Goal: Task Accomplishment & Management: Complete application form

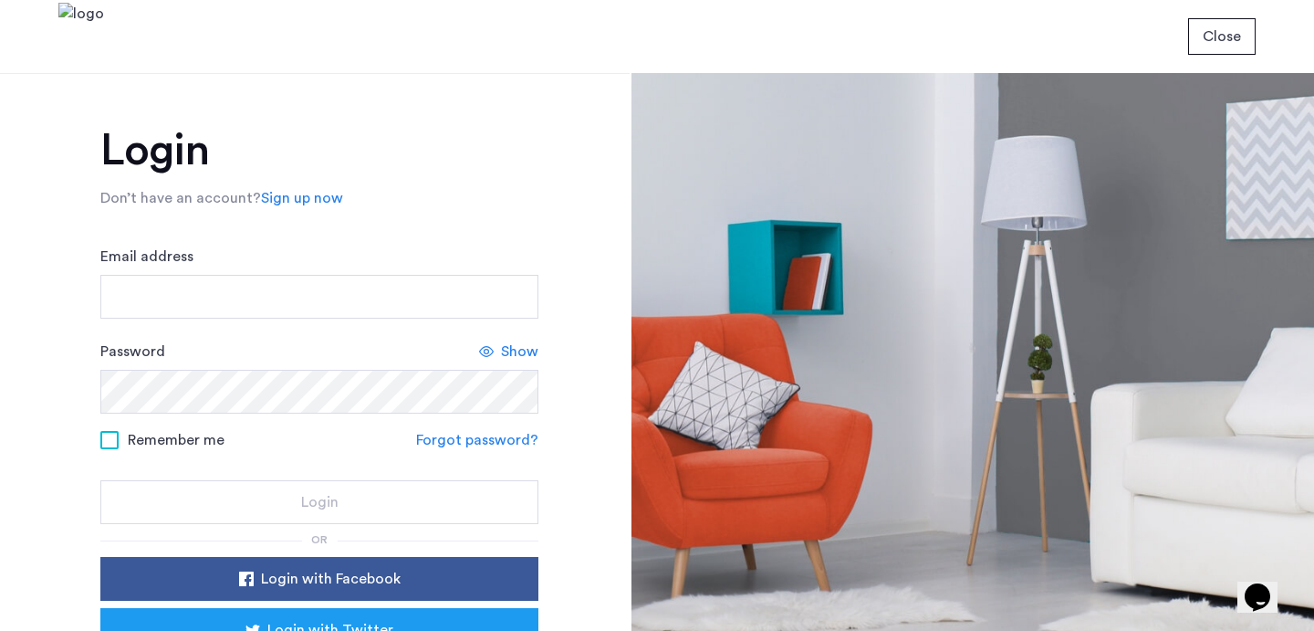
click at [519, 323] on form "Email address Password Show Remember me Forgot password? Login" at bounding box center [319, 384] width 438 height 278
click at [496, 306] on input "Email address" at bounding box center [319, 297] width 438 height 44
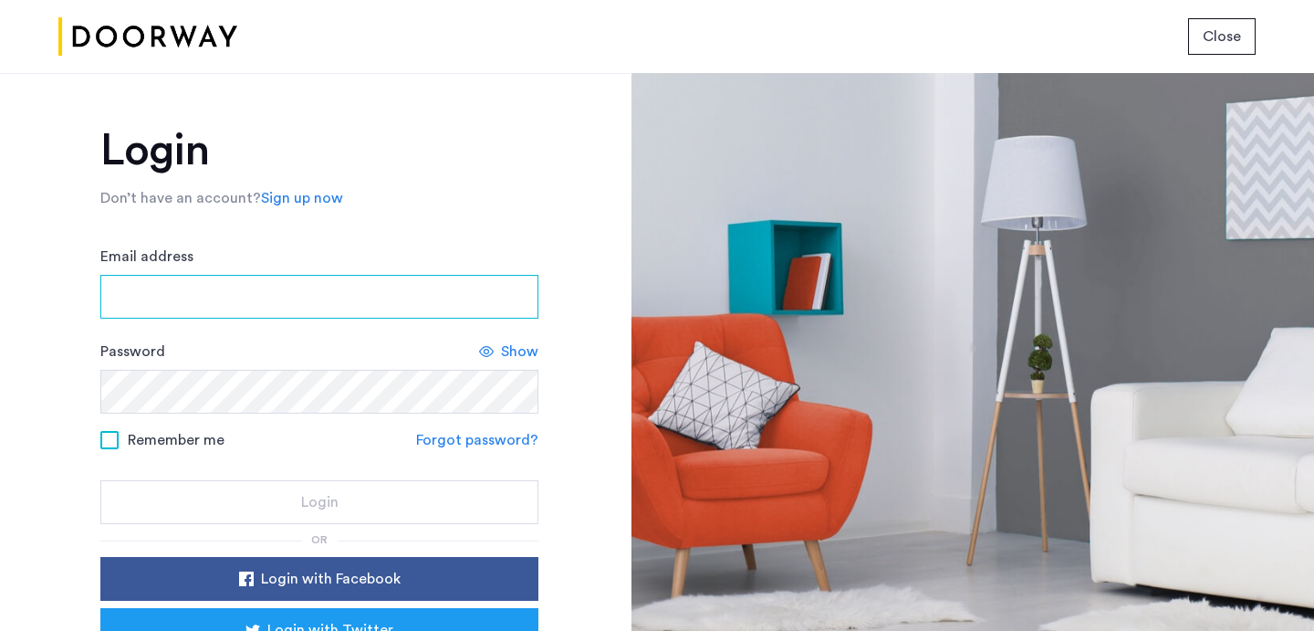
click at [483, 297] on input "Email address" at bounding box center [319, 297] width 438 height 44
type input "**********"
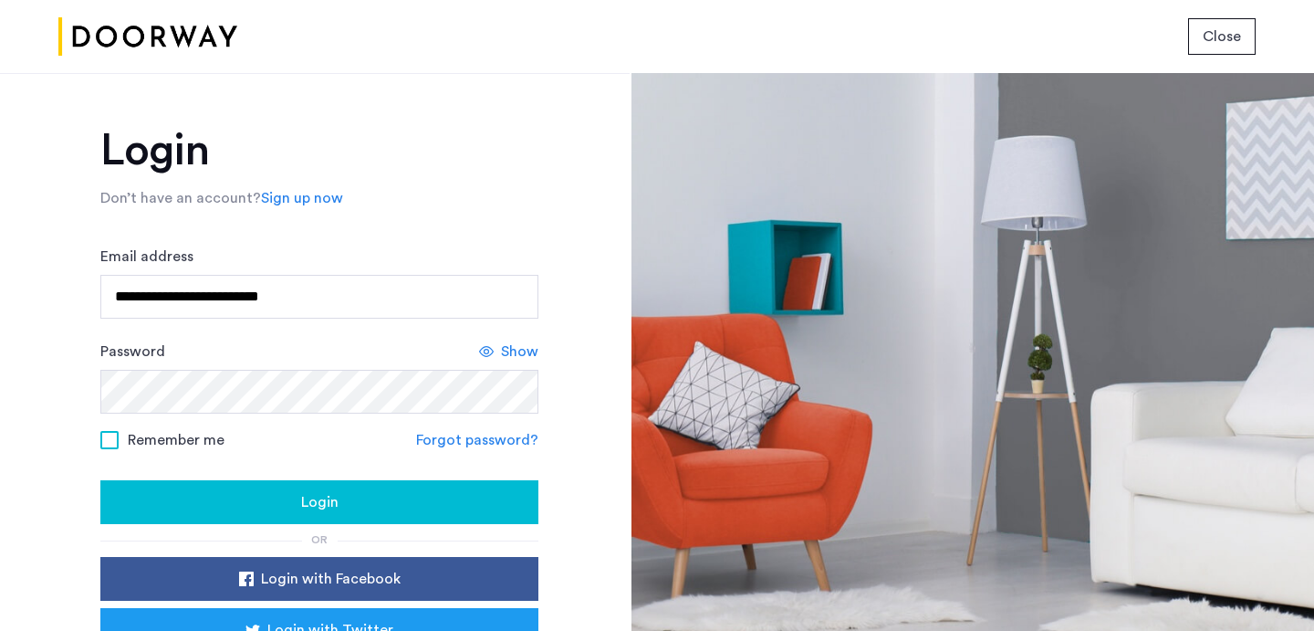
click at [457, 497] on div "Login" at bounding box center [319, 502] width 409 height 22
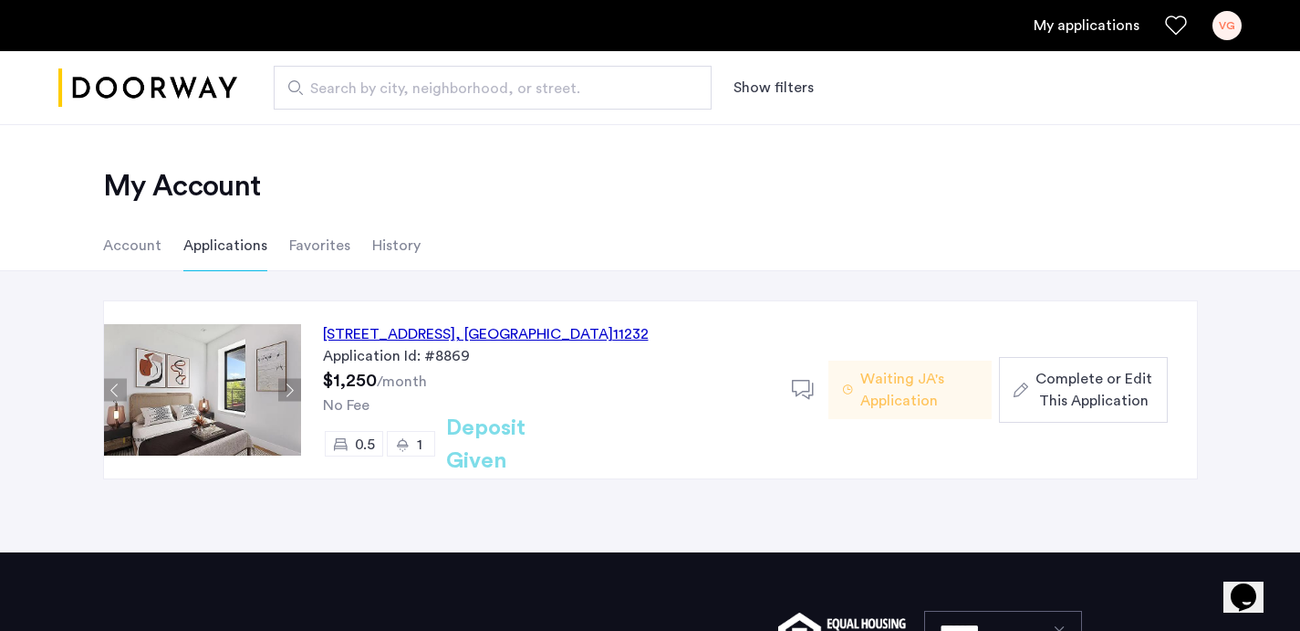
click at [1127, 392] on span "Complete or Edit This Application" at bounding box center [1094, 390] width 117 height 44
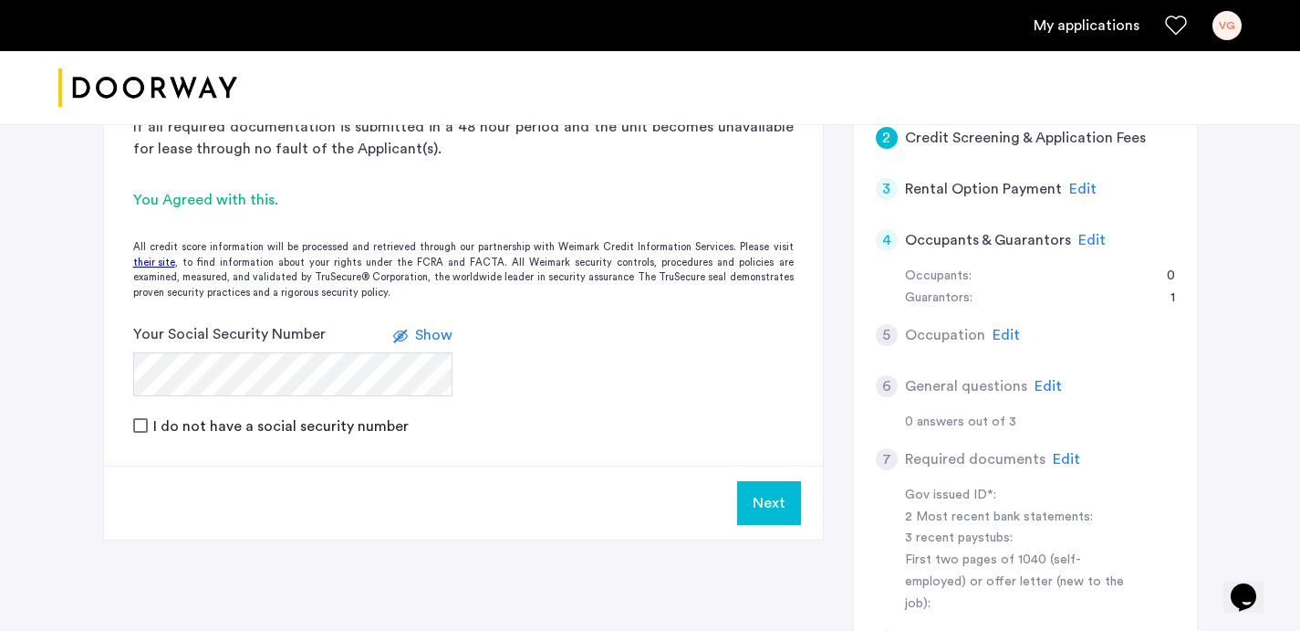
scroll to position [363, 0]
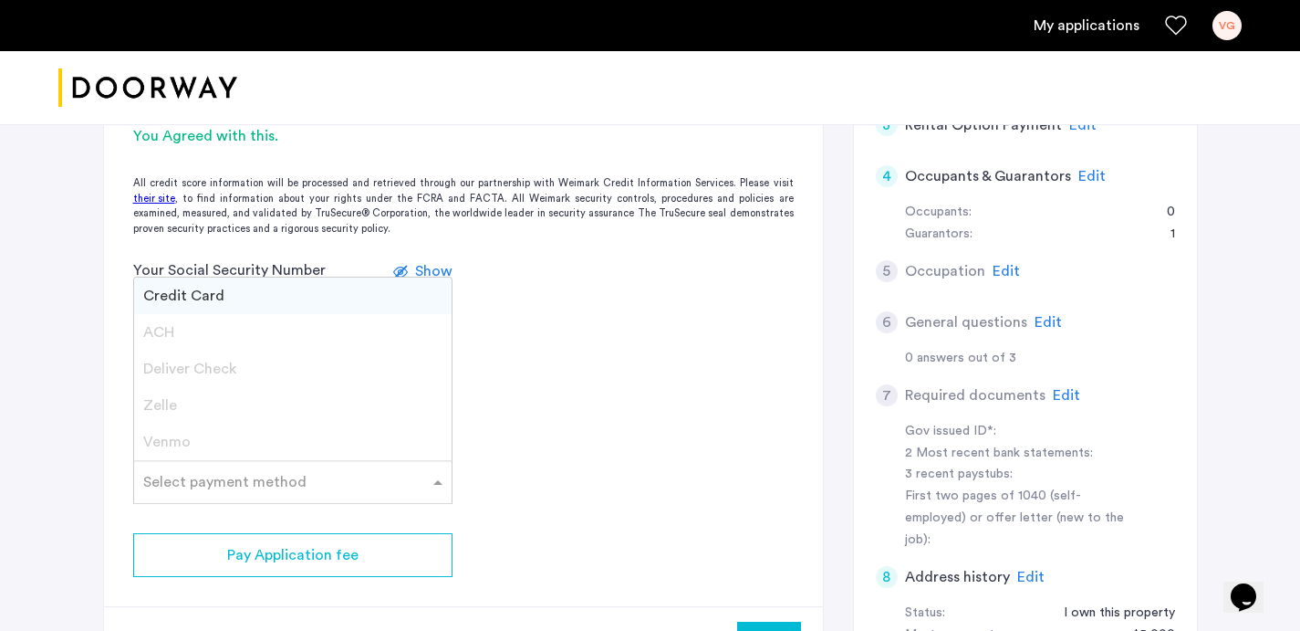
click at [177, 475] on input "text" at bounding box center [274, 478] width 263 height 13
click at [229, 299] on div "Credit Card" at bounding box center [293, 295] width 318 height 36
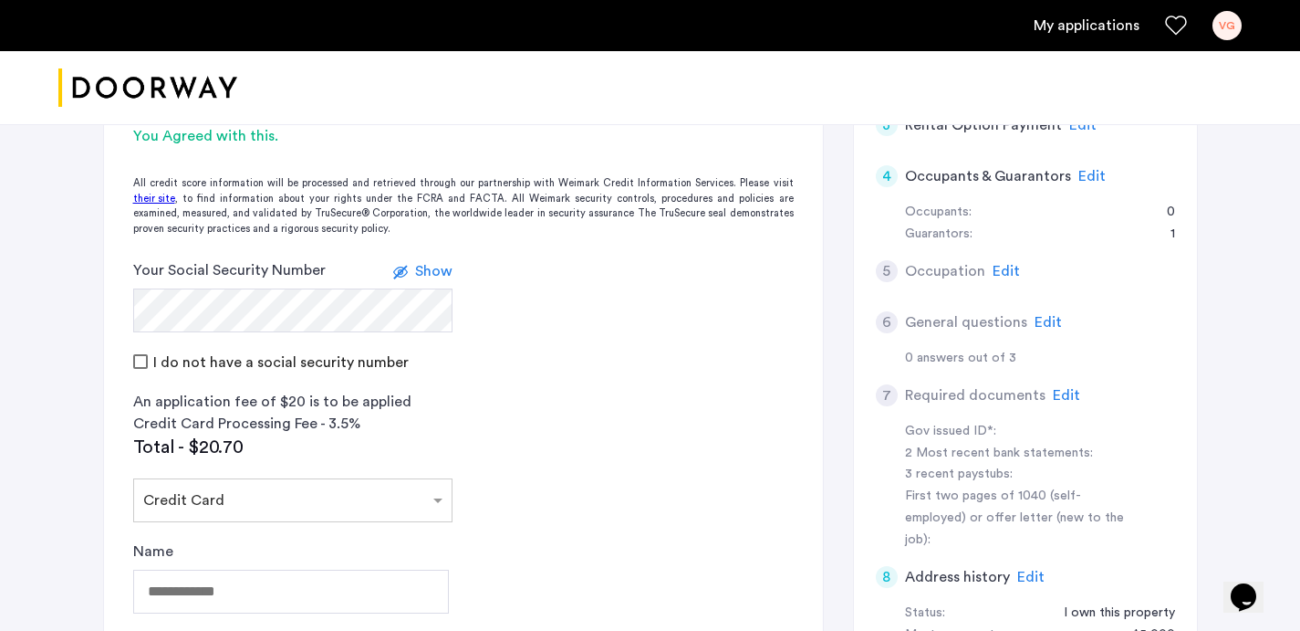
click at [577, 417] on app-credit-screening "2 Credit Screening & Application Fees Application Fees Please submit your appli…" at bounding box center [463, 451] width 719 height 1113
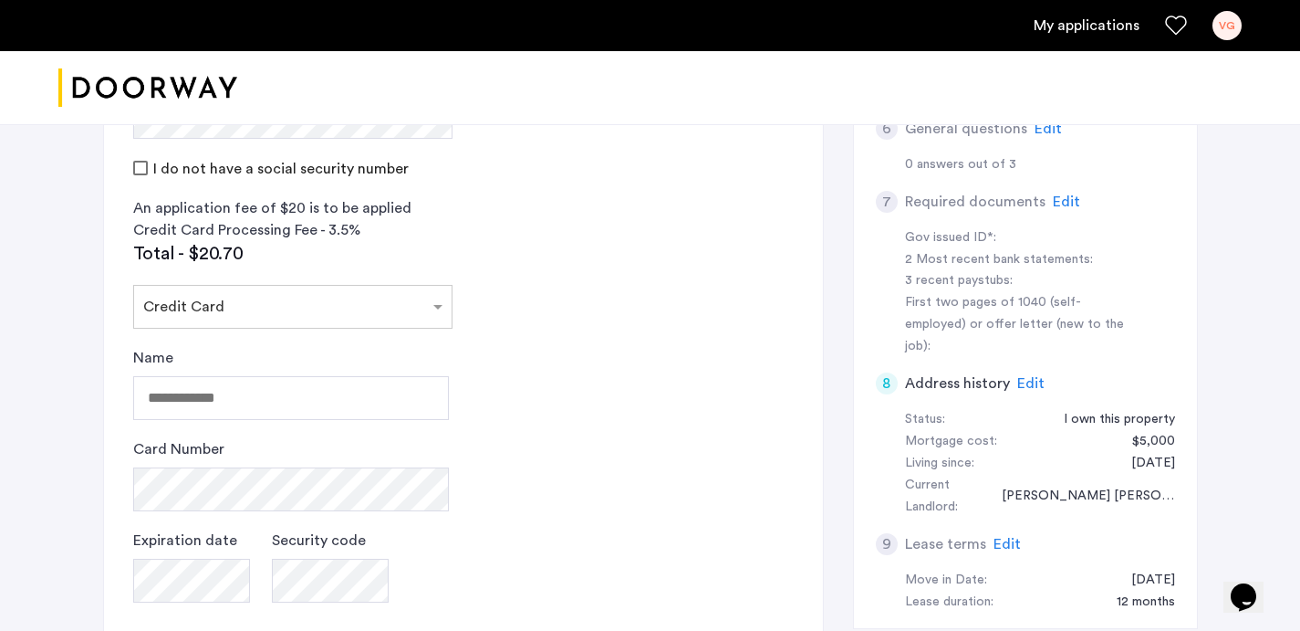
scroll to position [582, 0]
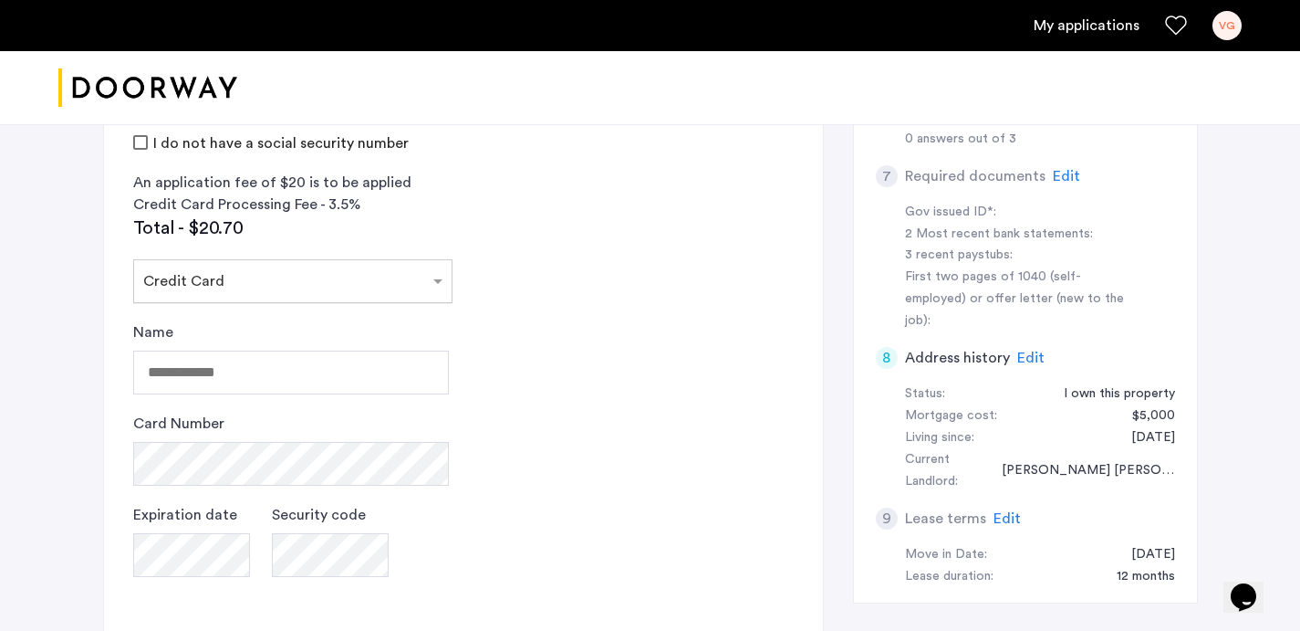
click at [426, 281] on div at bounding box center [293, 276] width 318 height 22
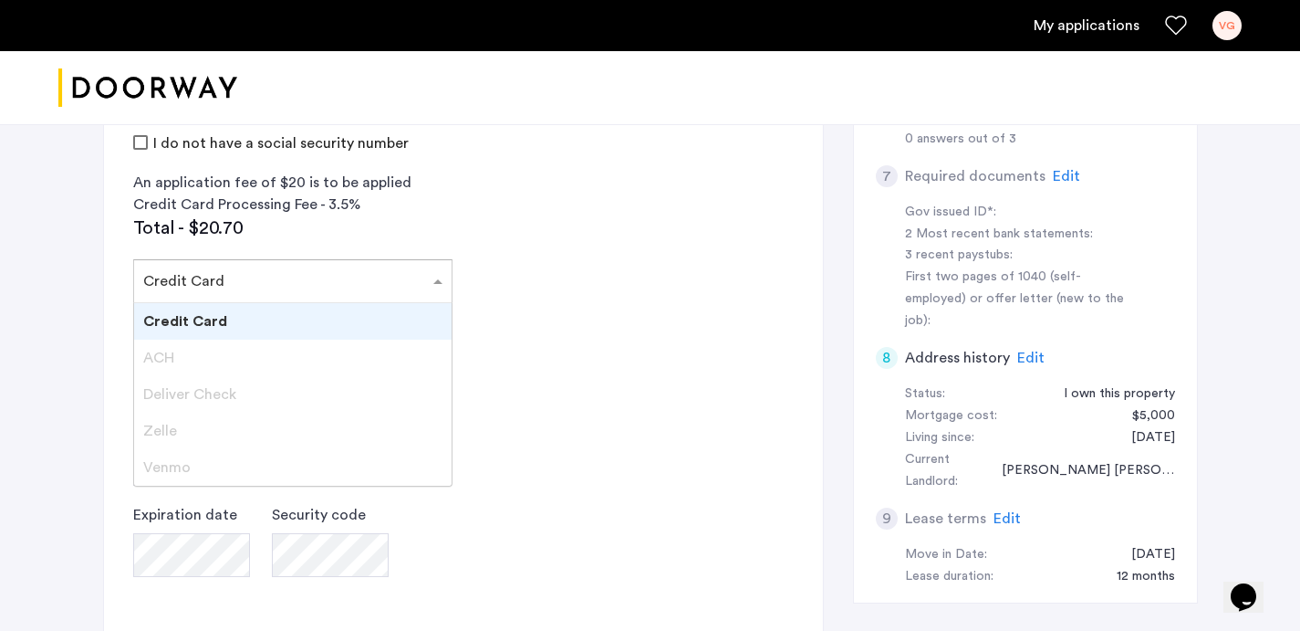
click at [506, 220] on app-credit-screening "2 Credit Screening & Application Fees Application Fees Please submit your appli…" at bounding box center [463, 232] width 719 height 1113
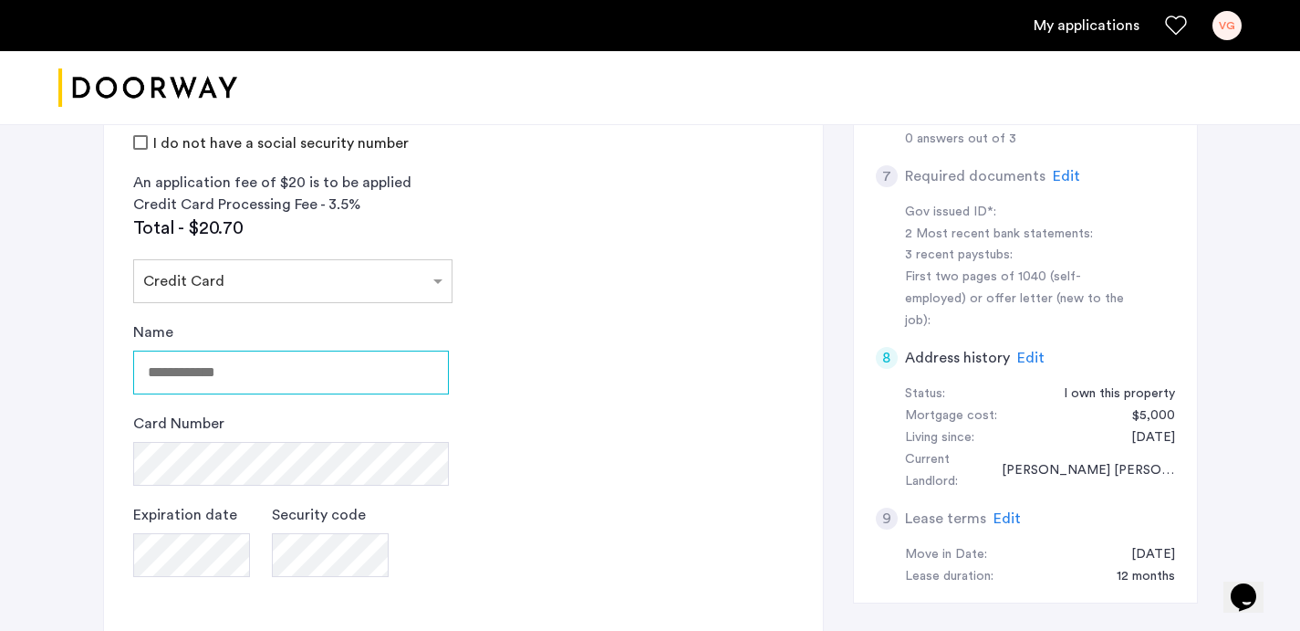
click at [308, 370] on input "Name" at bounding box center [291, 372] width 316 height 44
type input "**********"
click at [87, 419] on div "[STREET_ADDRESS] | Application Id: #8869 $1250 /month 2 Credit Screening & Appl…" at bounding box center [651, 180] width 1150 height 1277
click at [620, 241] on app-credit-screening "2 Credit Screening & Application Fees Application Fees Please submit your appli…" at bounding box center [463, 232] width 719 height 1113
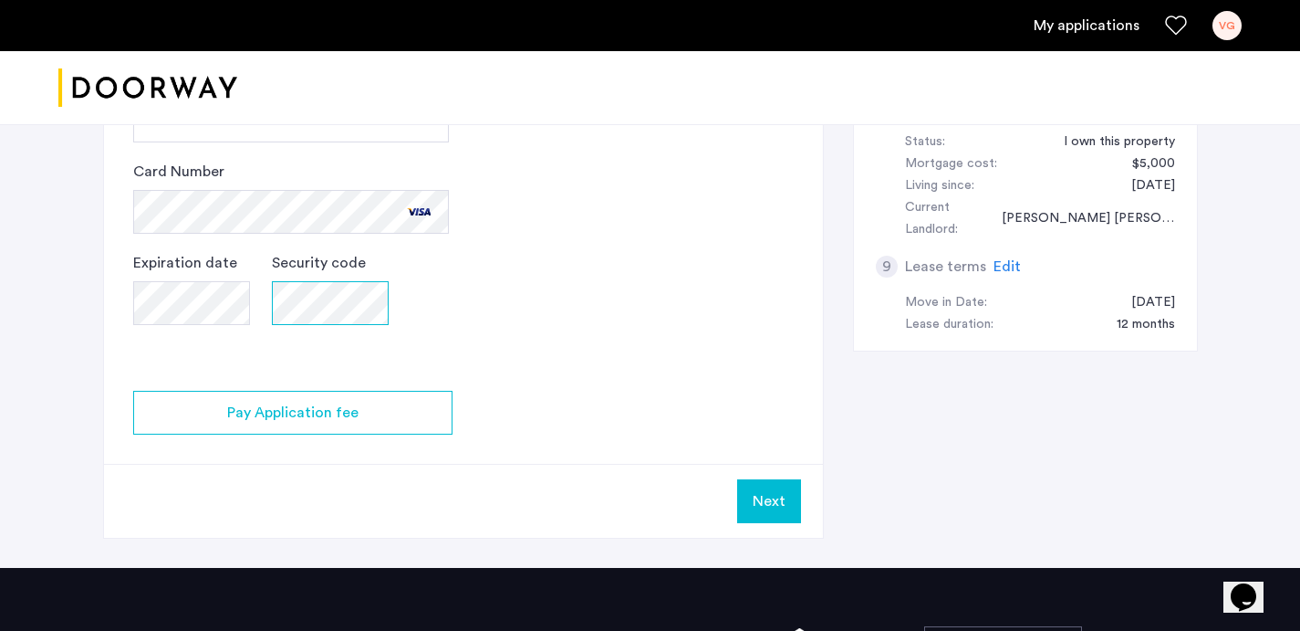
scroll to position [833, 0]
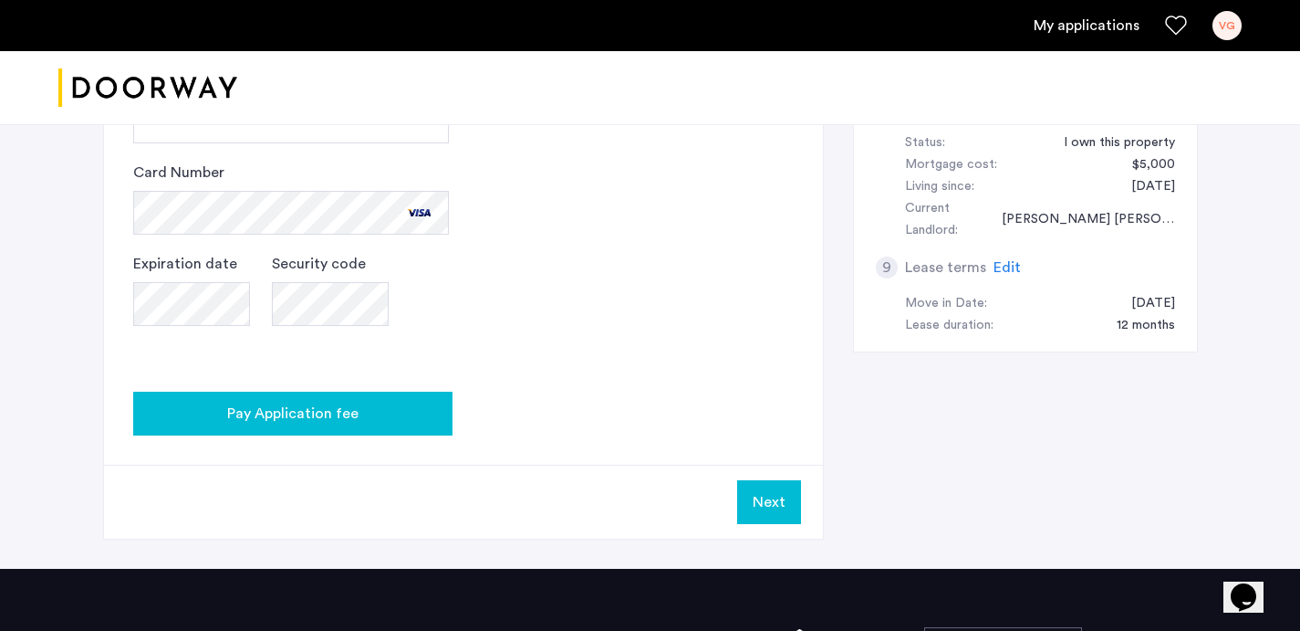
click at [364, 411] on div "Pay Application fee" at bounding box center [293, 413] width 290 height 22
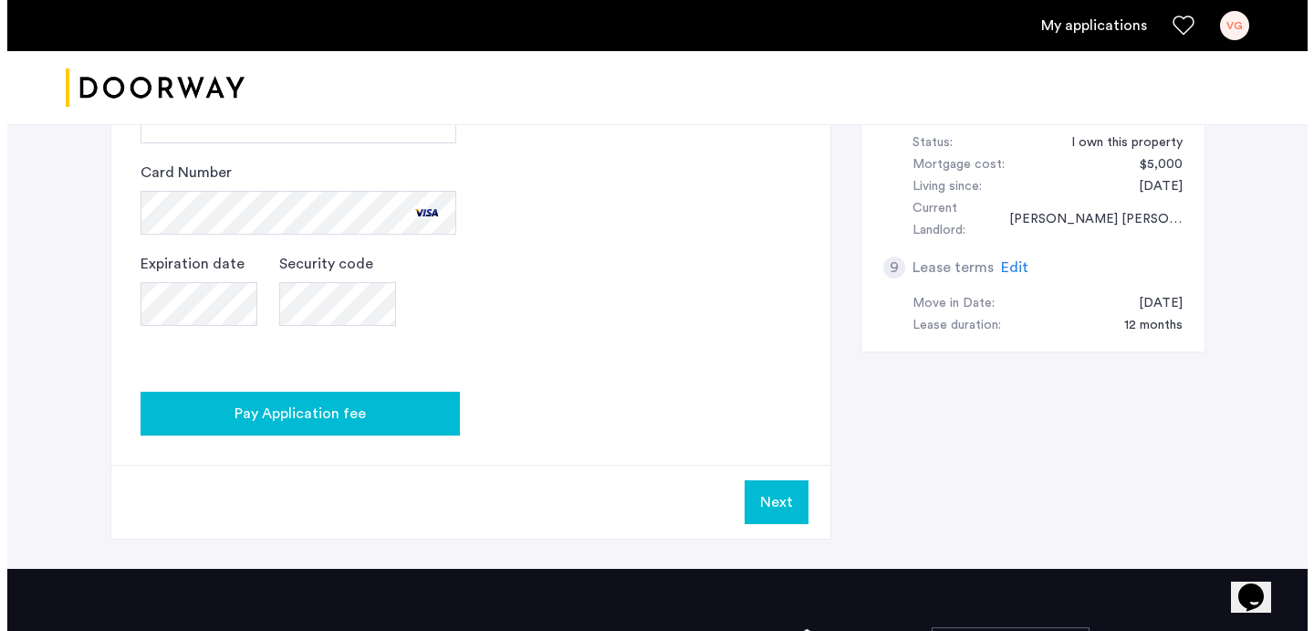
scroll to position [0, 0]
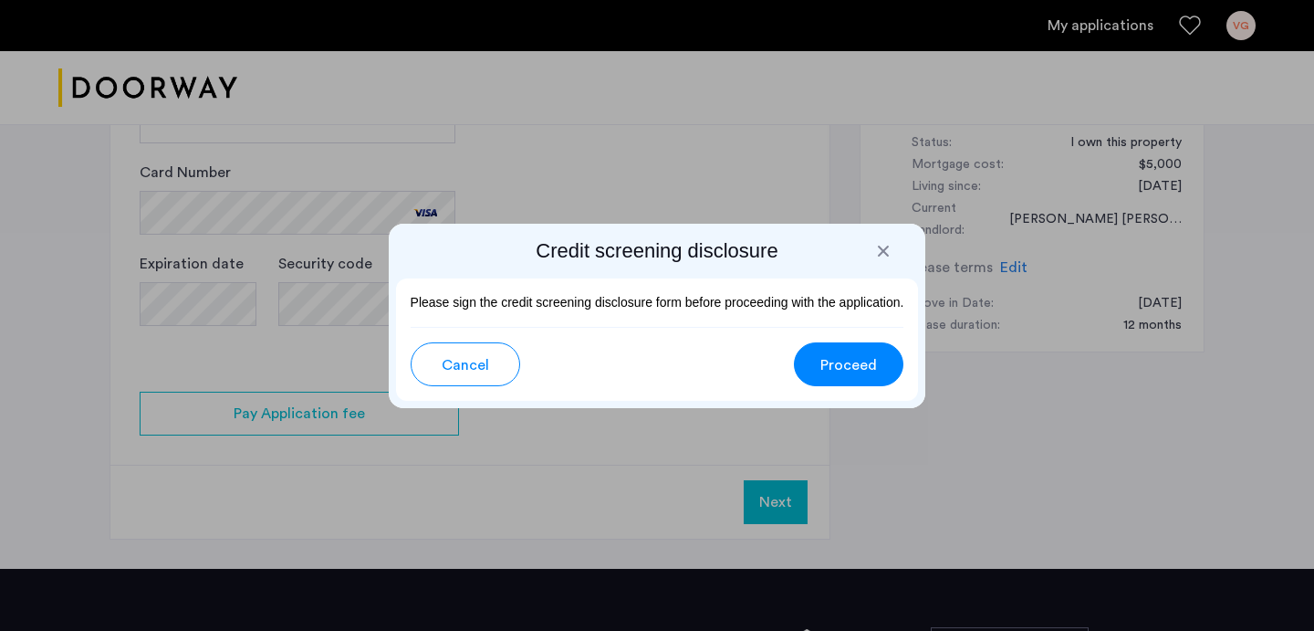
click at [876, 255] on div at bounding box center [883, 251] width 18 height 18
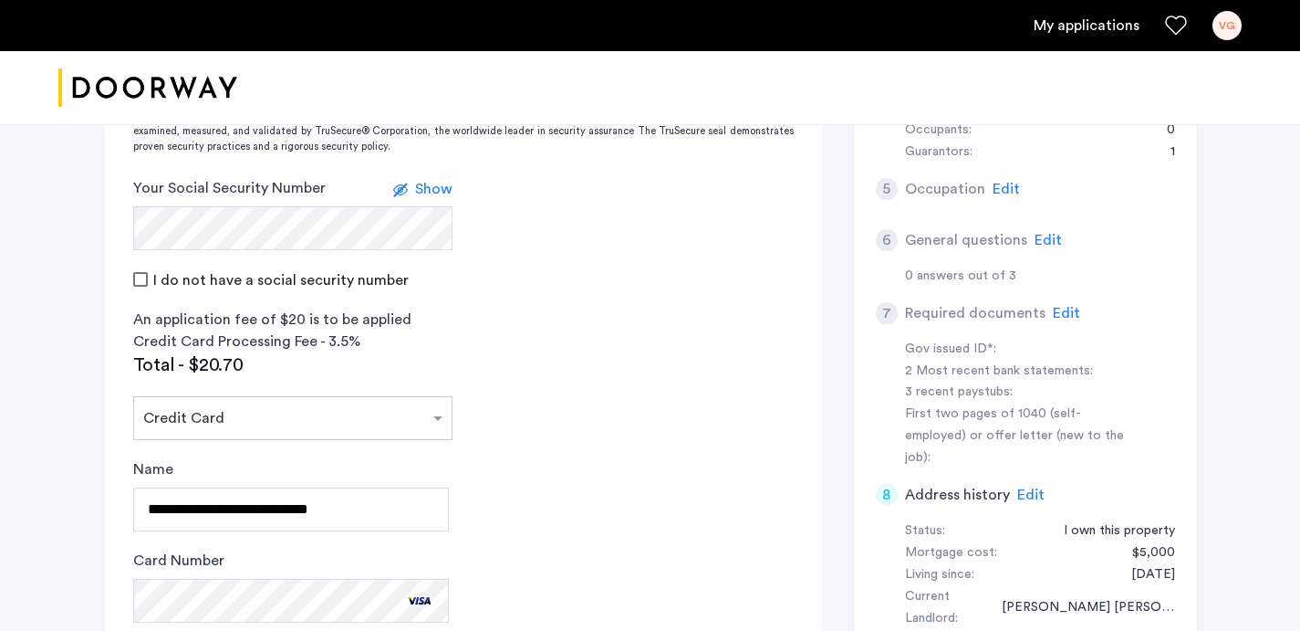
scroll to position [363, 0]
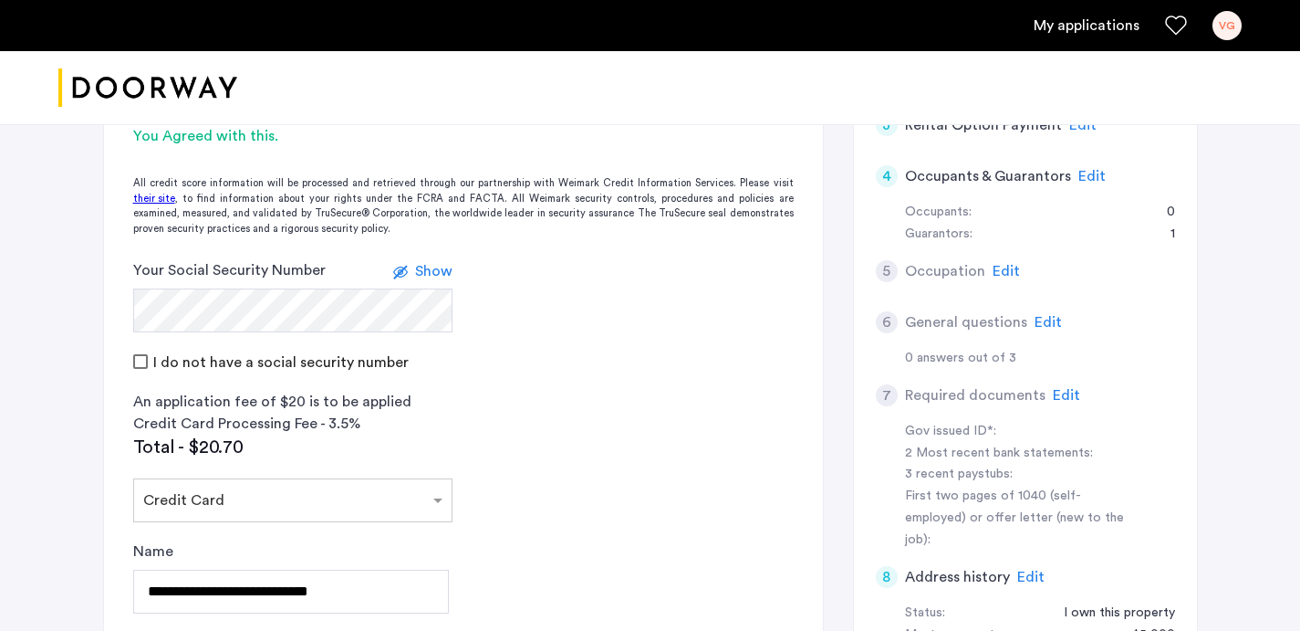
click at [669, 257] on app-credit-screening "2 Credit Screening & Application Fees Application Fees Please submit your appli…" at bounding box center [463, 451] width 719 height 1113
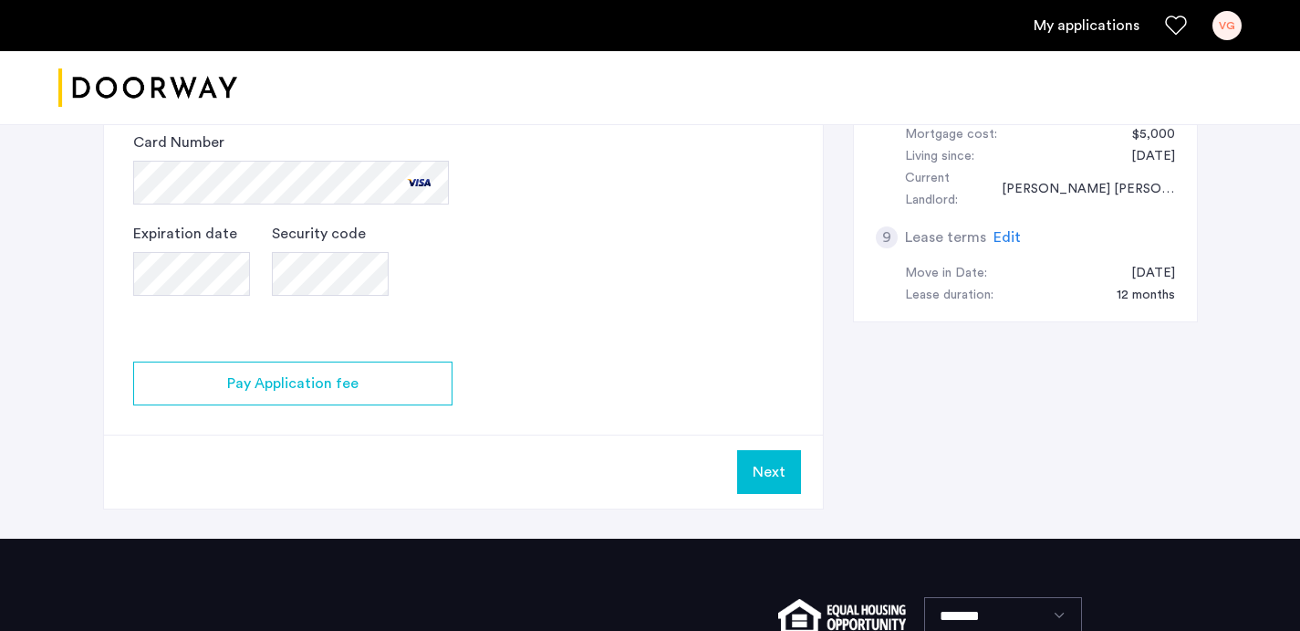
scroll to position [866, 0]
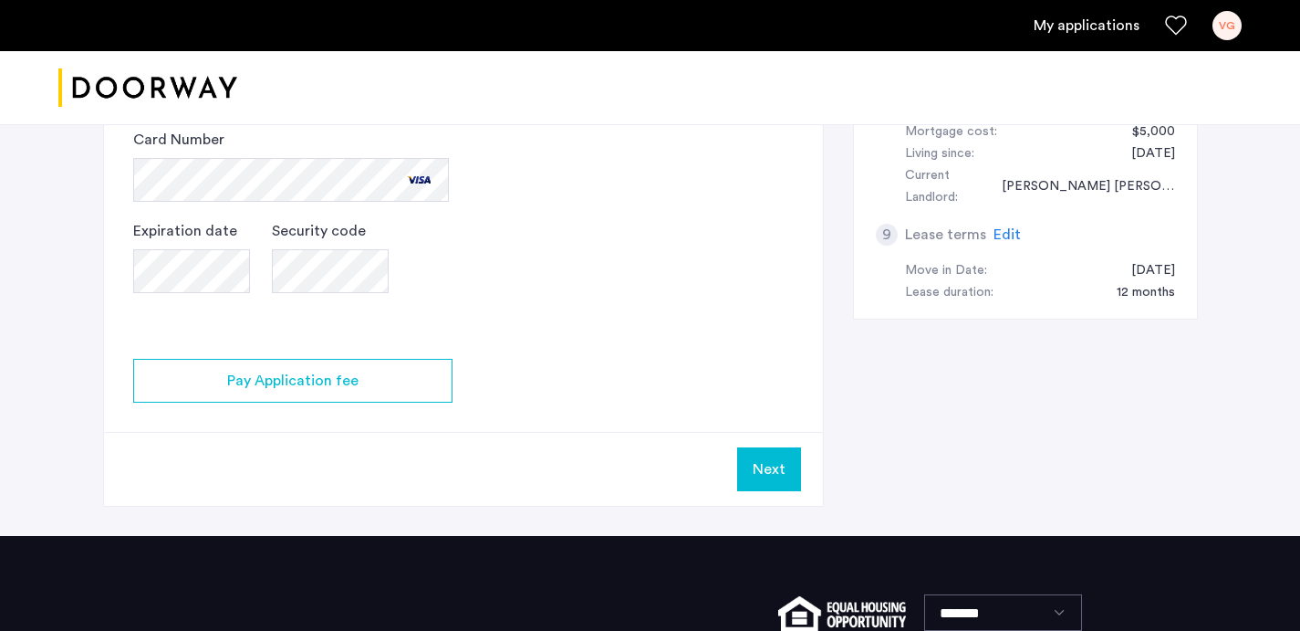
click at [751, 463] on button "Next" at bounding box center [769, 469] width 64 height 44
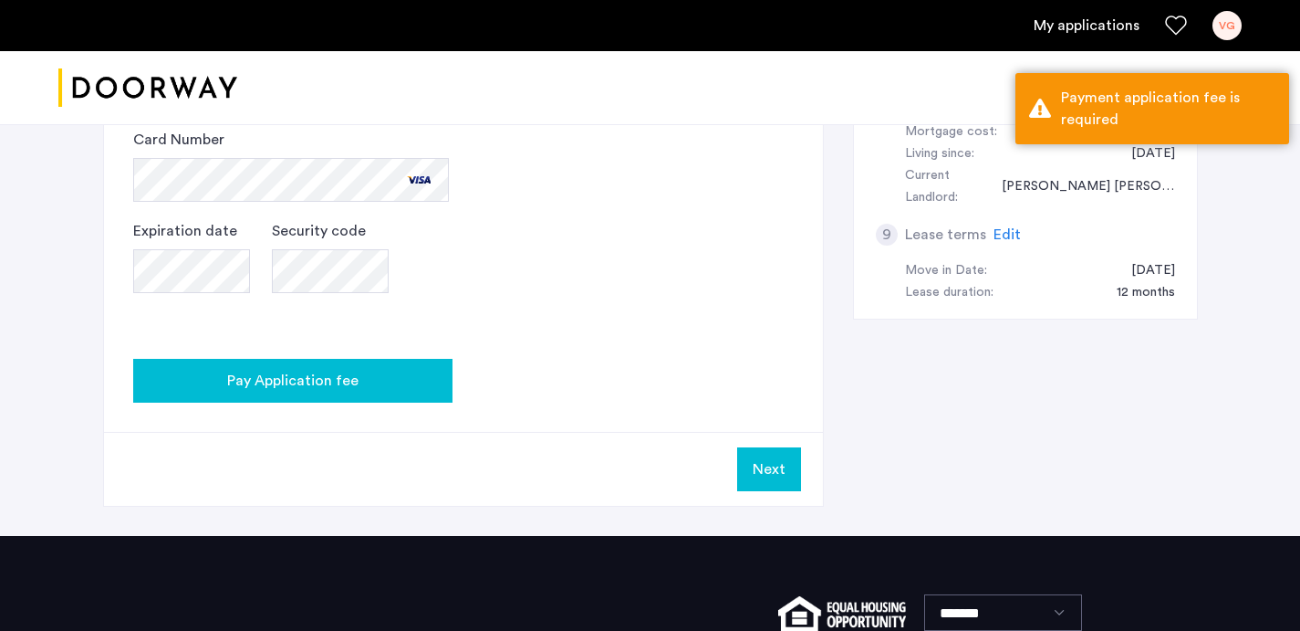
click at [362, 385] on div "Pay Application fee" at bounding box center [293, 381] width 290 height 22
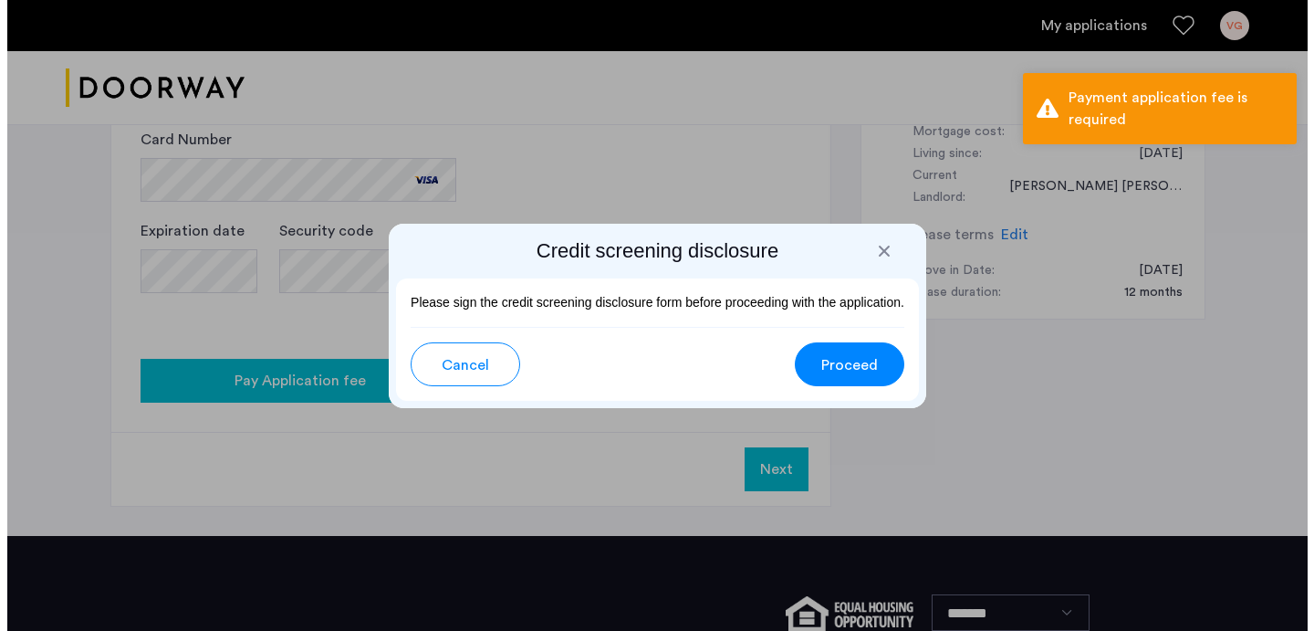
scroll to position [0, 0]
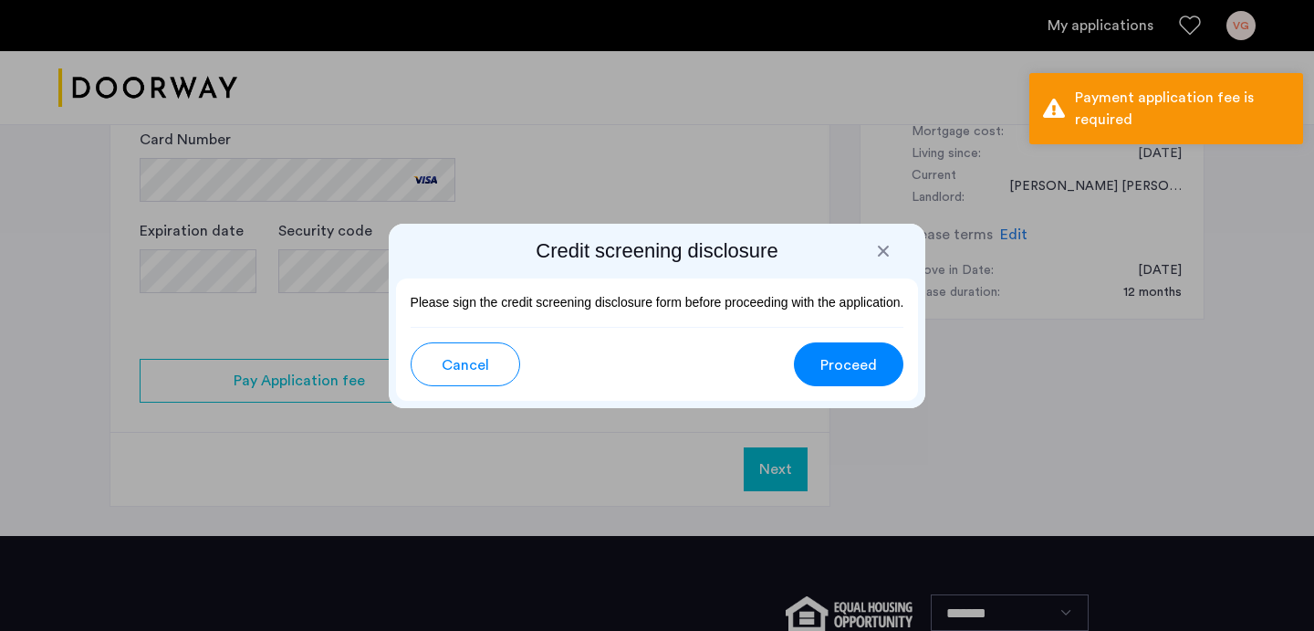
click at [836, 361] on span "Proceed" at bounding box center [848, 365] width 57 height 22
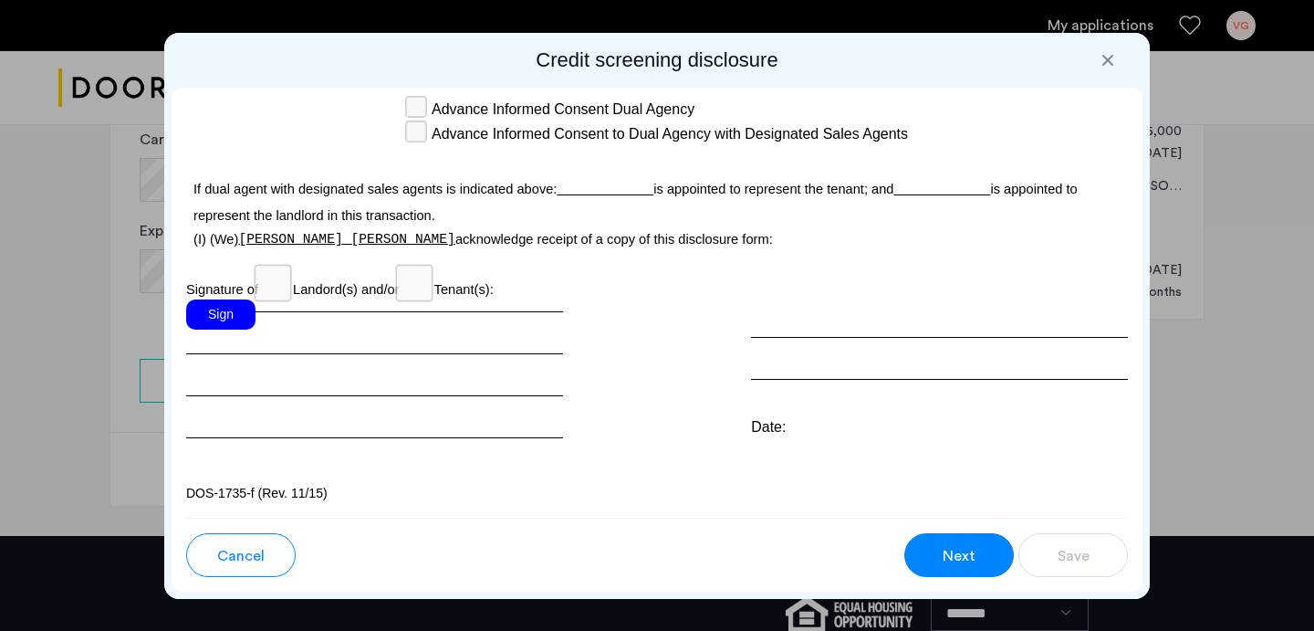
scroll to position [5478, 0]
click at [230, 329] on div "Sign" at bounding box center [220, 314] width 69 height 30
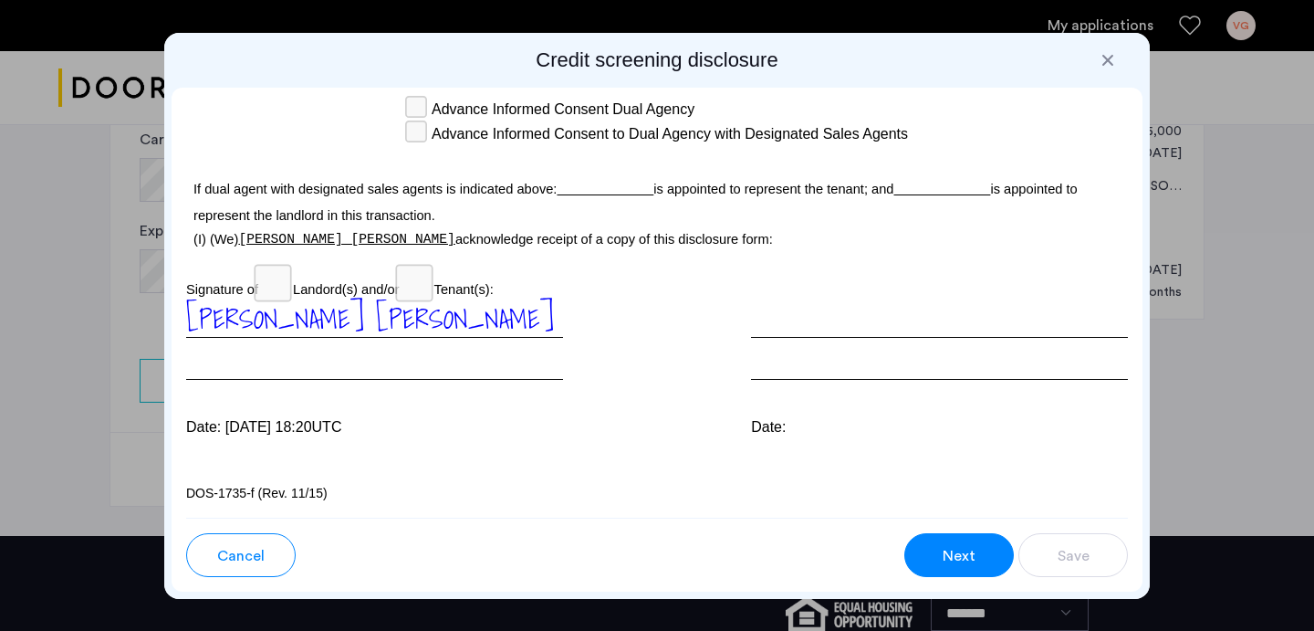
scroll to position [5522, 0]
click at [975, 546] on div "Next" at bounding box center [959, 556] width 35 height 22
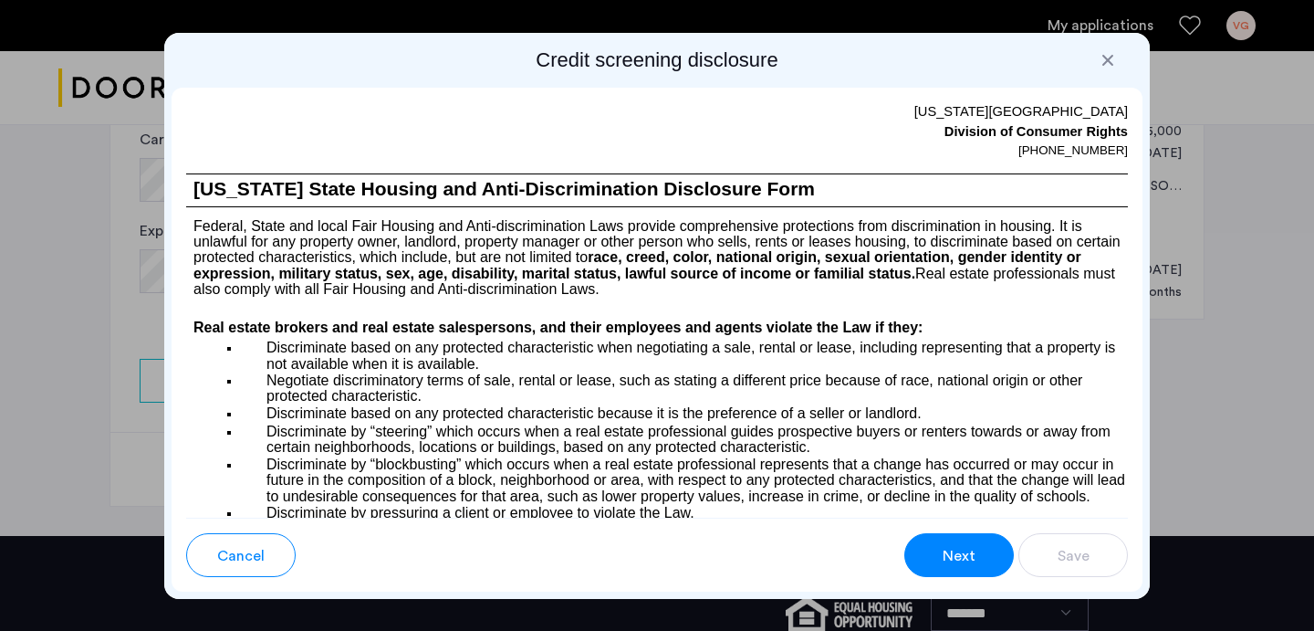
scroll to position [1457, 0]
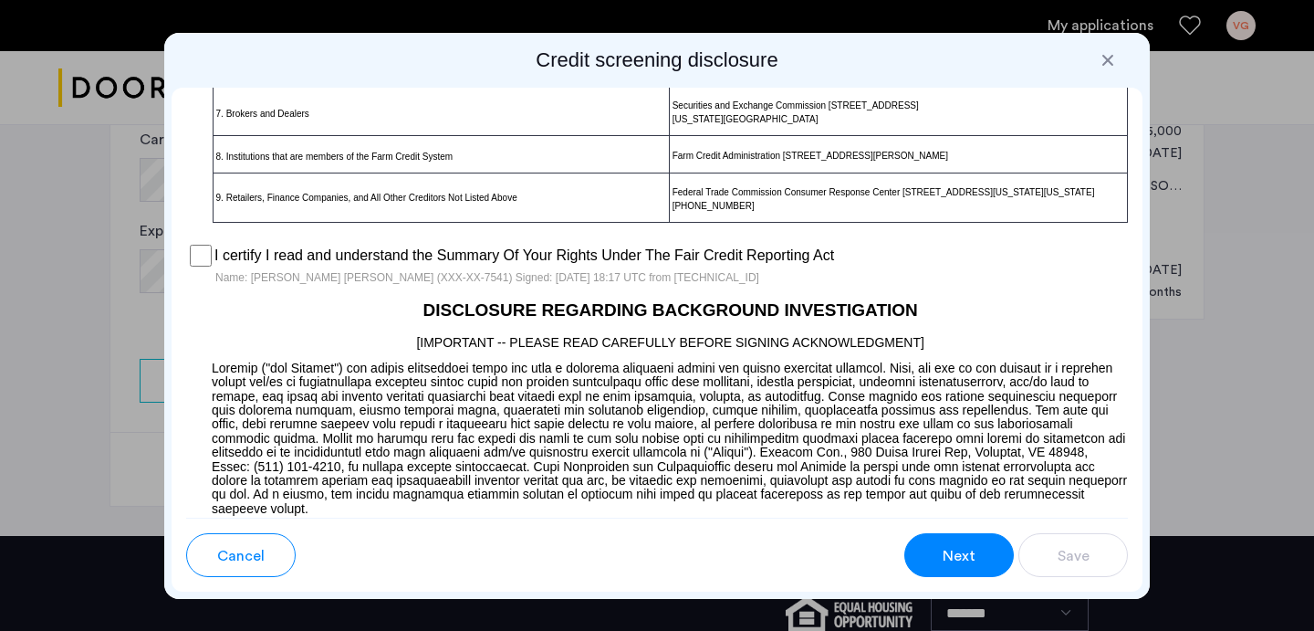
click at [957, 550] on span "Next" at bounding box center [959, 556] width 33 height 22
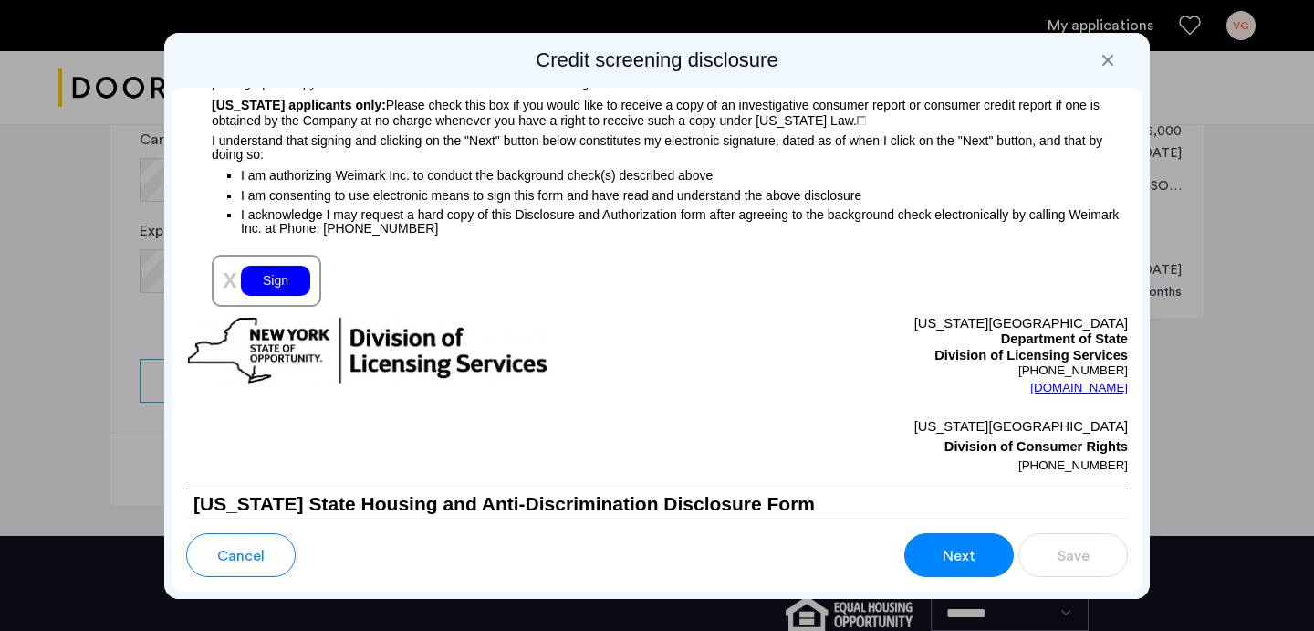
scroll to position [2126, 0]
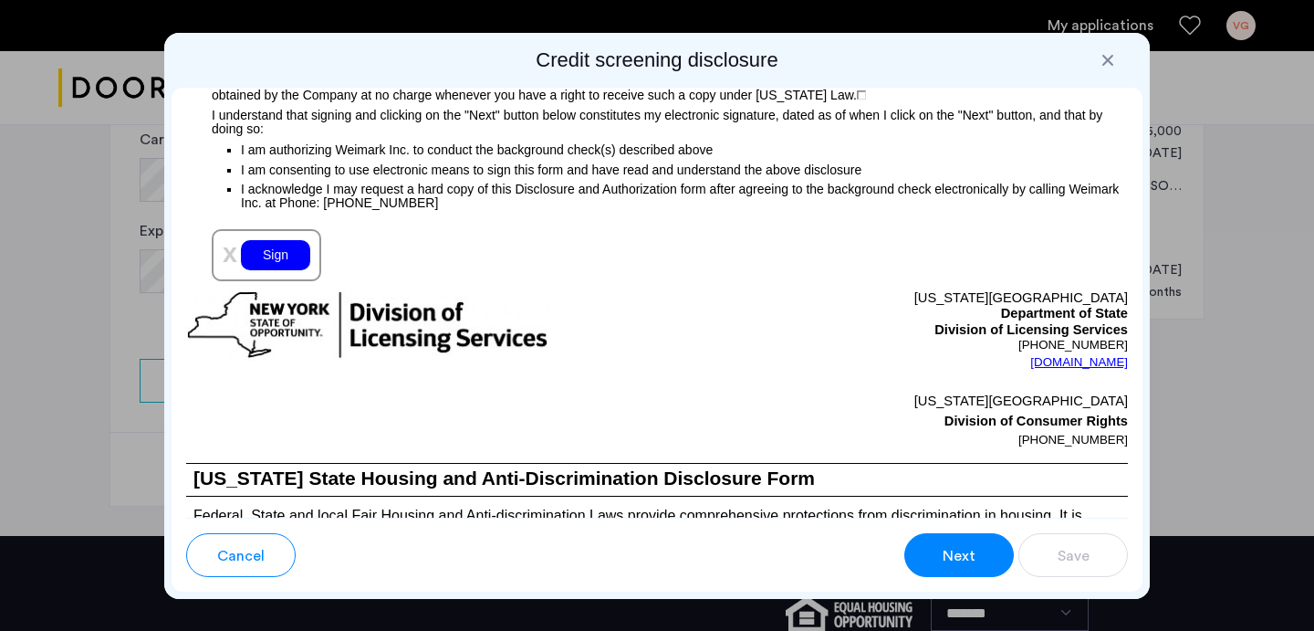
click at [257, 270] on div "Sign" at bounding box center [275, 255] width 69 height 30
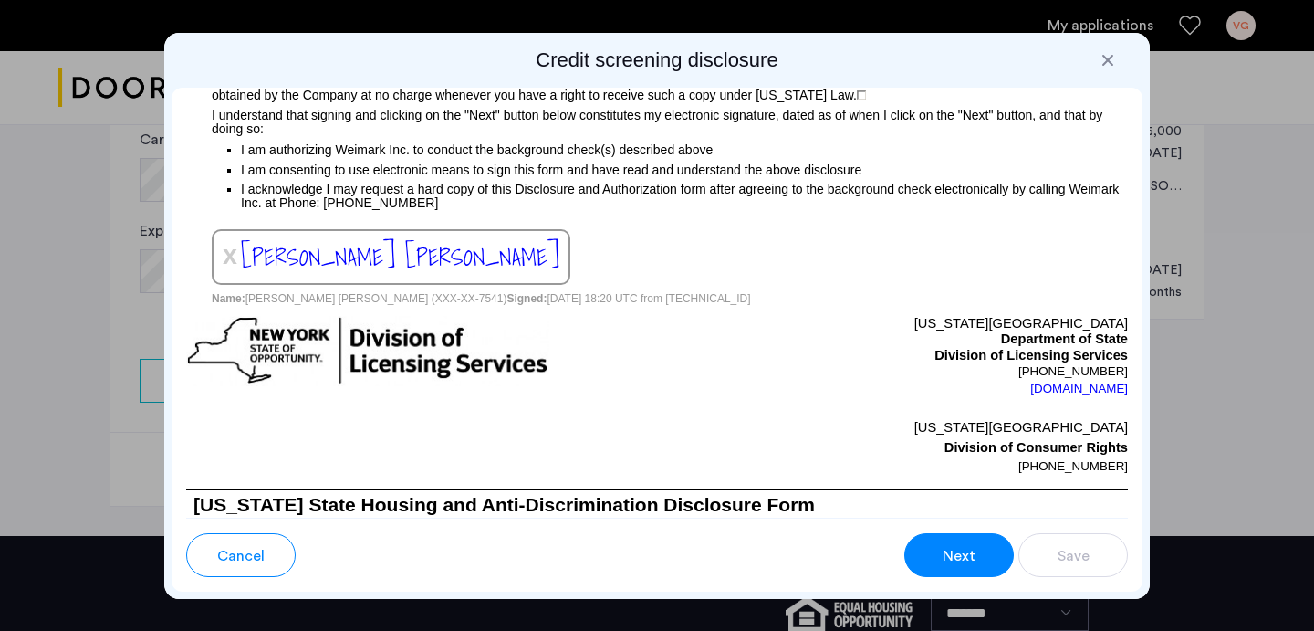
click at [973, 556] on span "Next" at bounding box center [959, 556] width 33 height 22
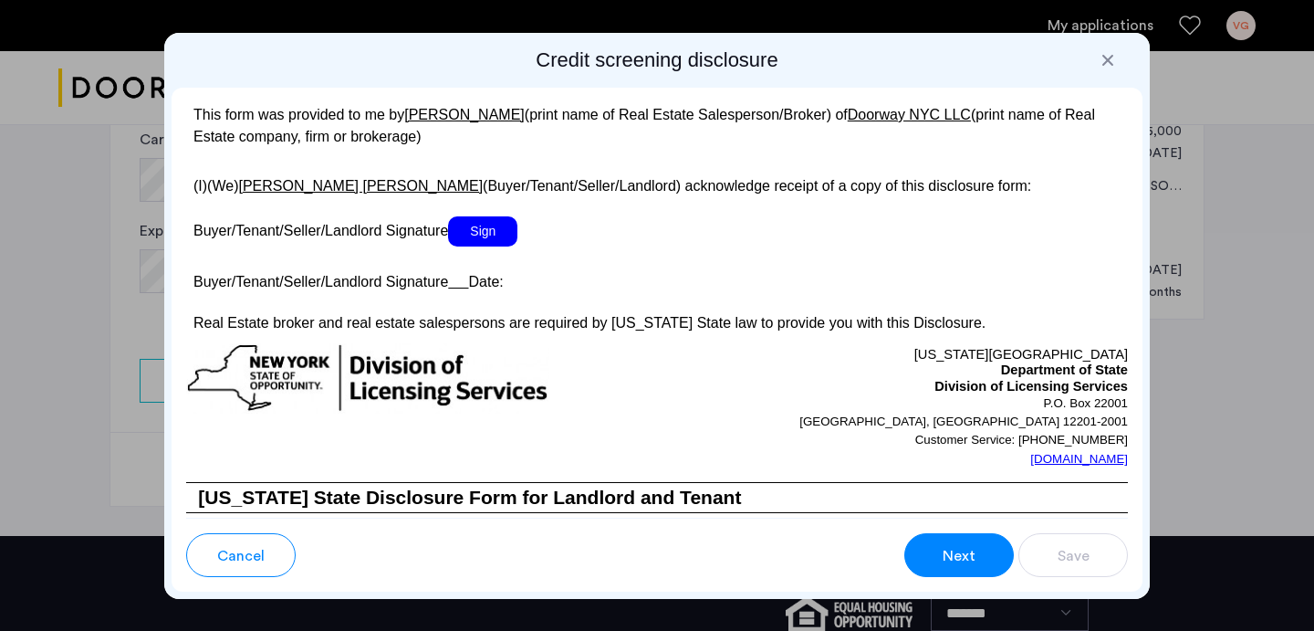
scroll to position [3481, 0]
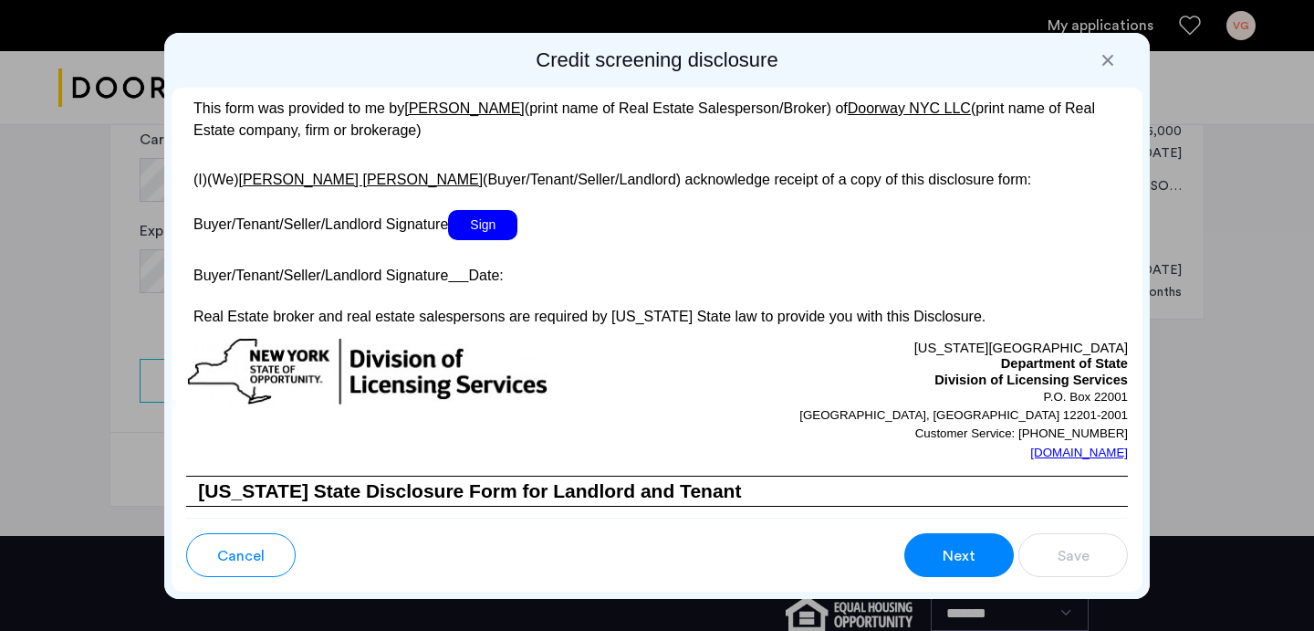
click at [492, 240] on span "Sign" at bounding box center [482, 225] width 69 height 30
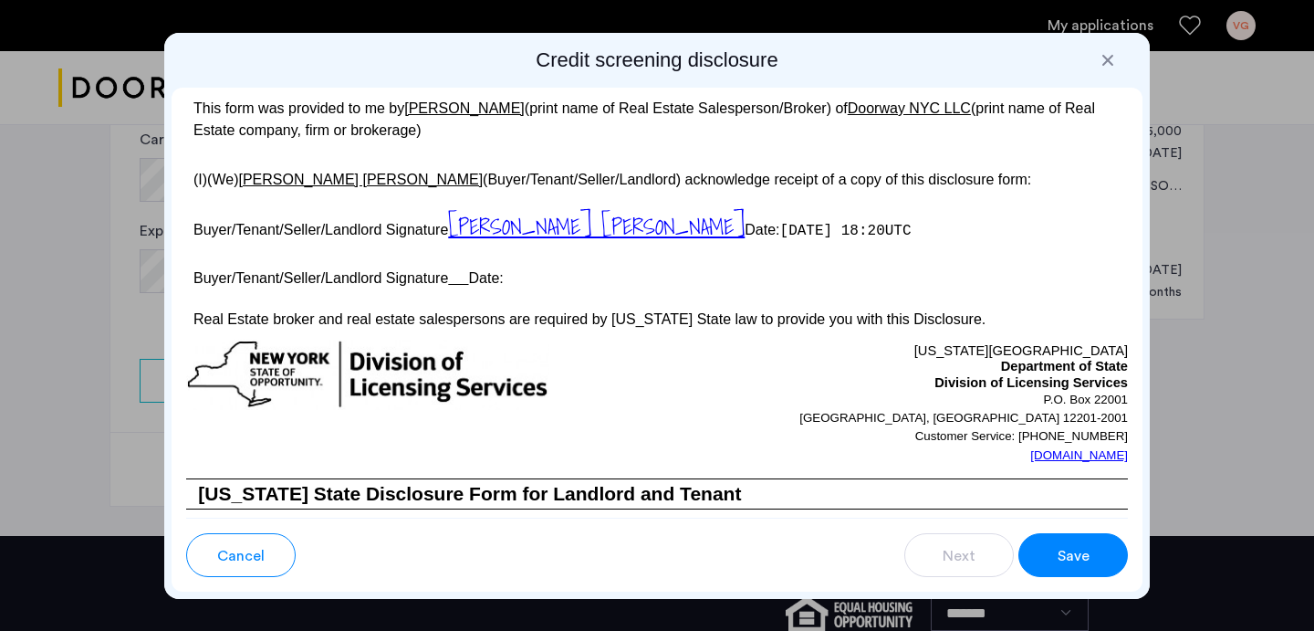
click at [1051, 557] on button "Save" at bounding box center [1072, 555] width 109 height 44
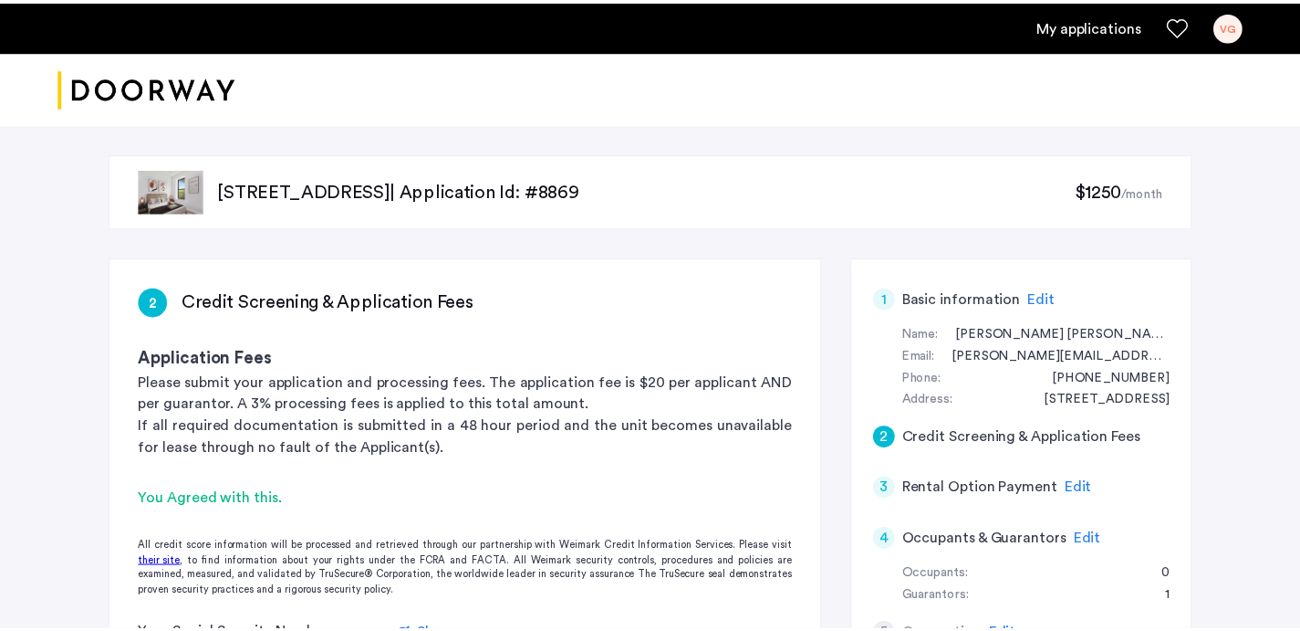
scroll to position [866, 0]
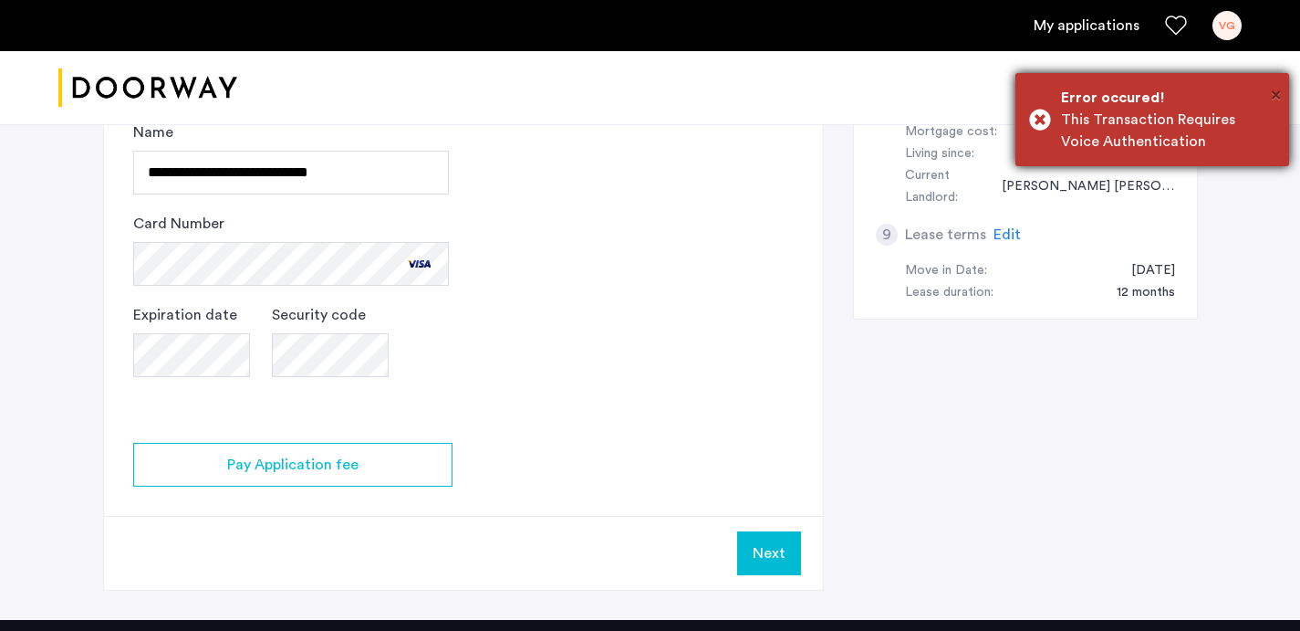
click at [1274, 97] on span "×" at bounding box center [1276, 95] width 10 height 18
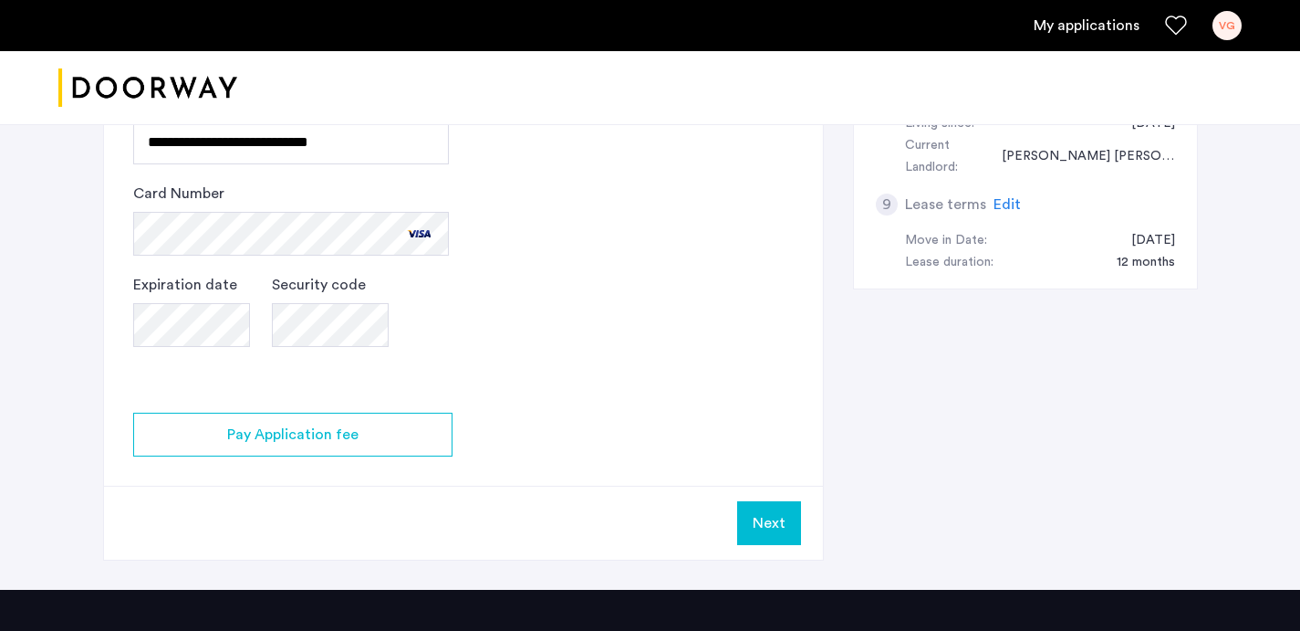
scroll to position [893, 0]
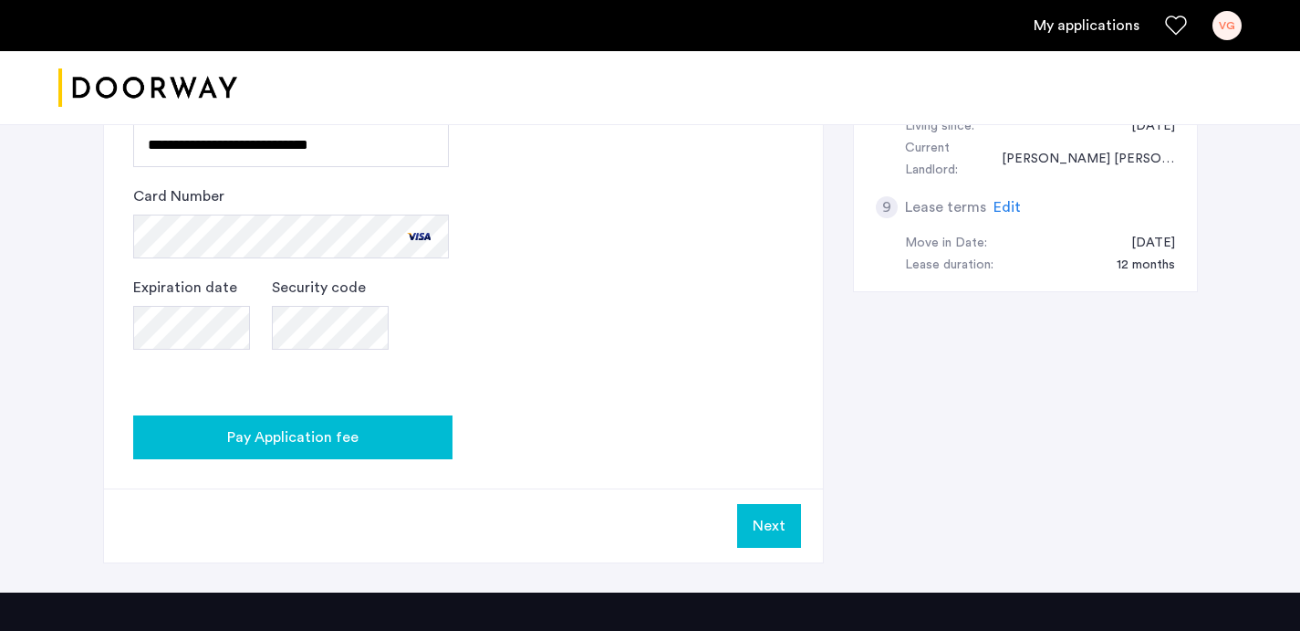
click at [408, 427] on div "Pay Application fee" at bounding box center [293, 437] width 290 height 22
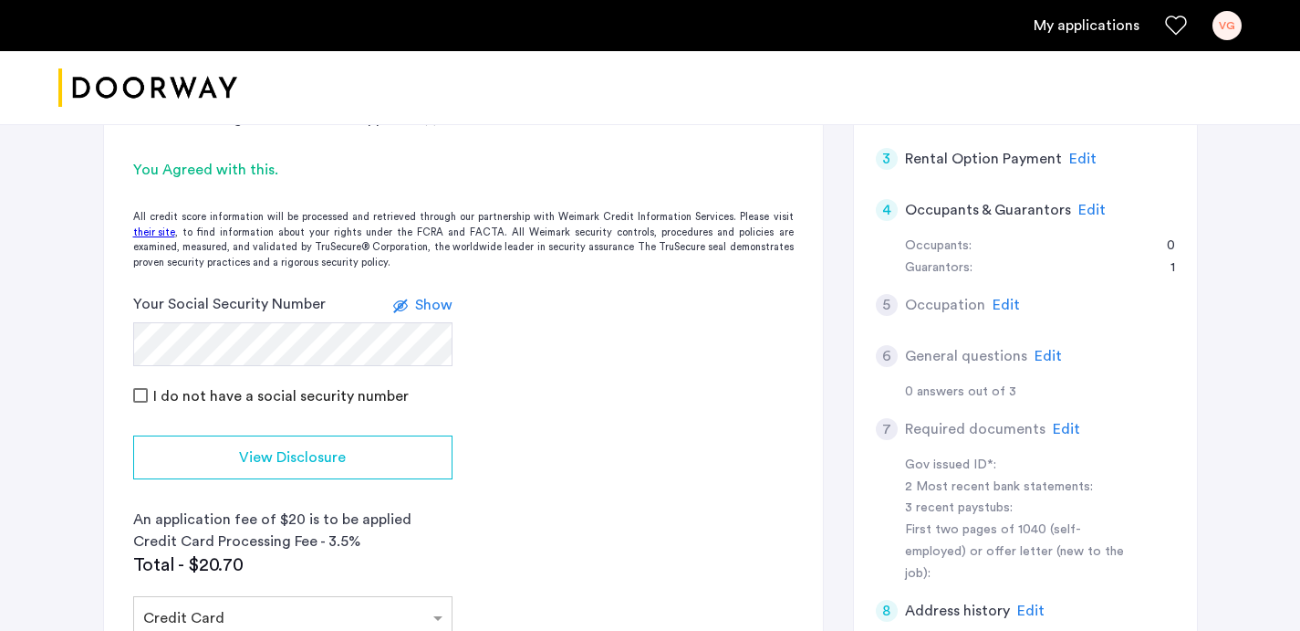
scroll to position [320, 0]
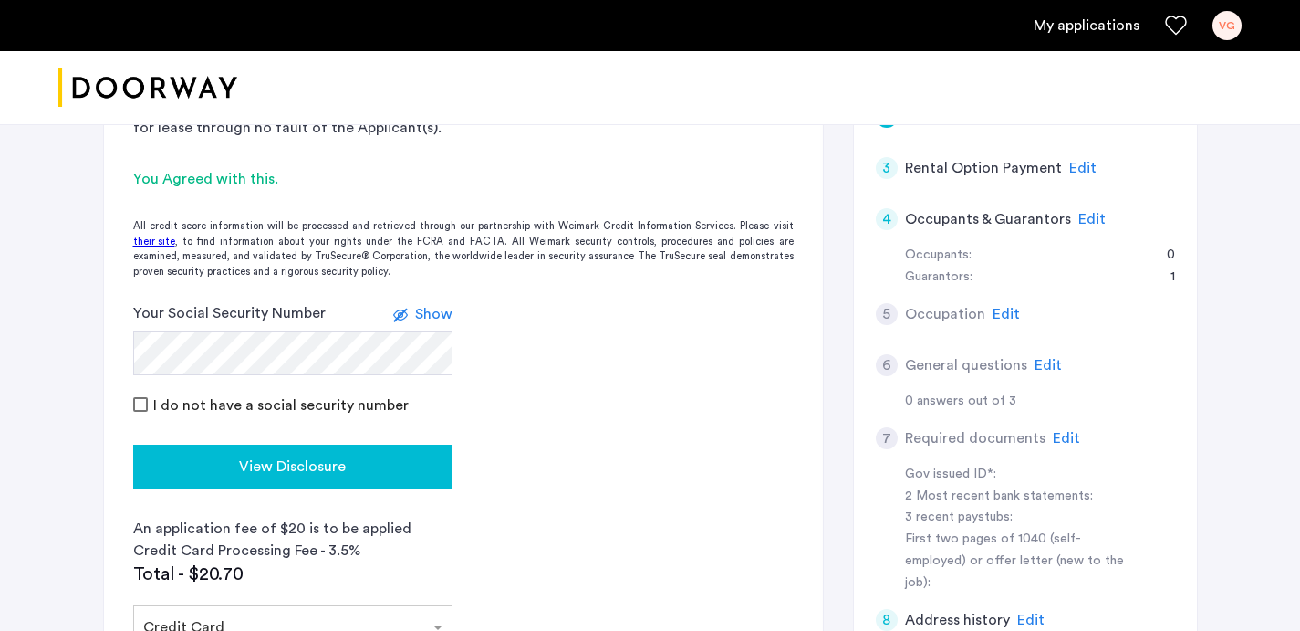
click at [387, 451] on button "View Disclosure" at bounding box center [292, 466] width 319 height 44
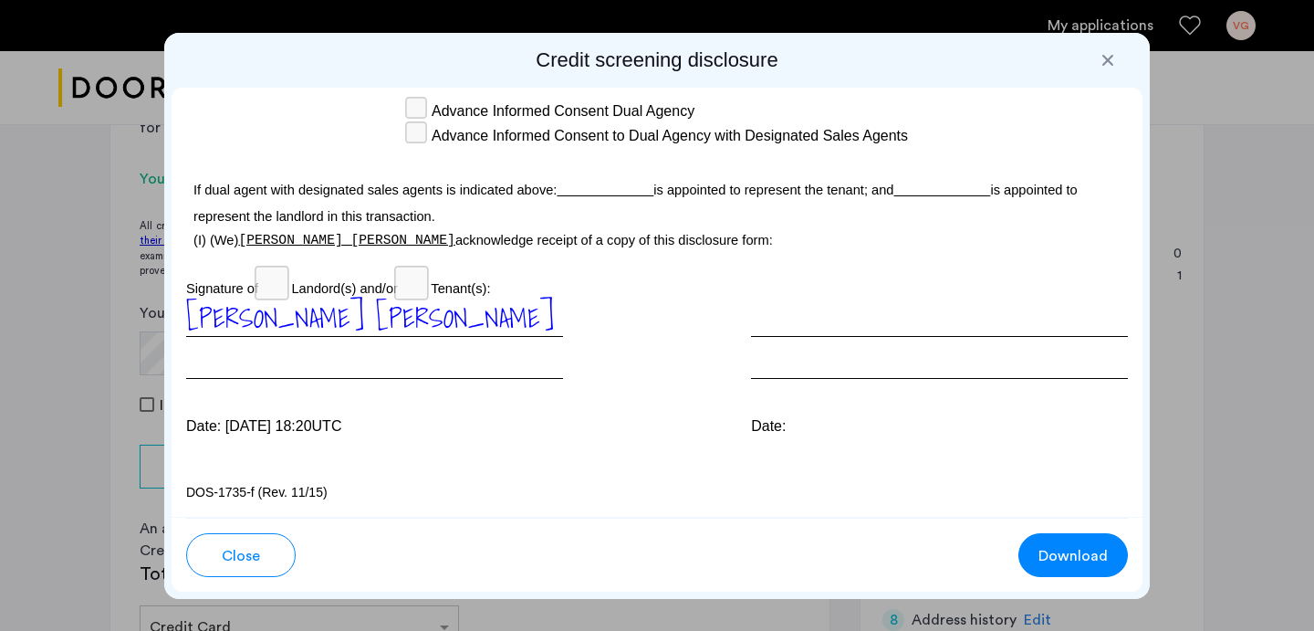
scroll to position [5566, 0]
click at [242, 536] on button "Close" at bounding box center [240, 555] width 109 height 44
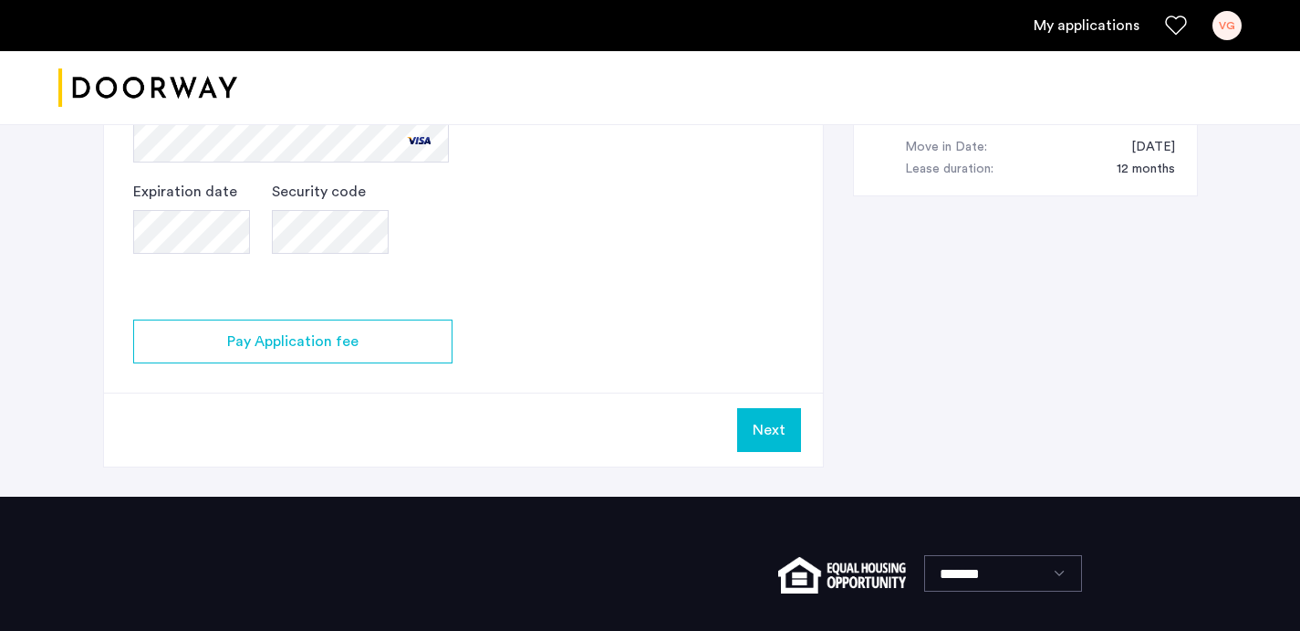
scroll to position [998, 0]
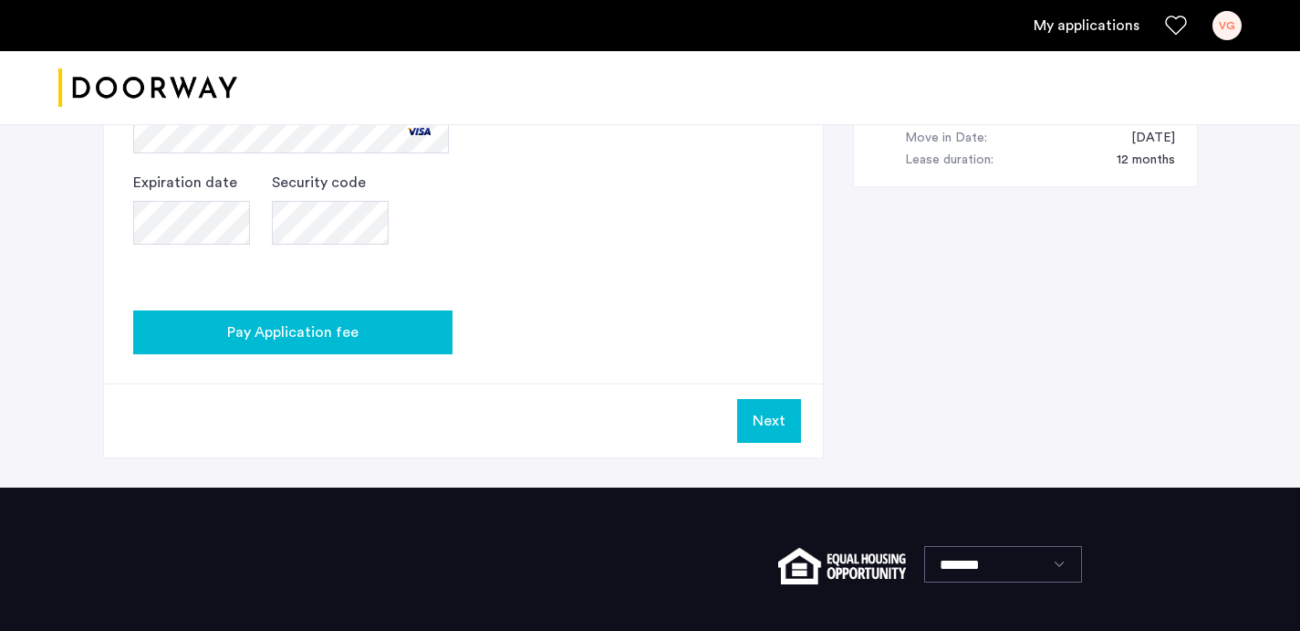
click at [413, 325] on div "Pay Application fee" at bounding box center [293, 332] width 290 height 22
